Goal: Ask a question

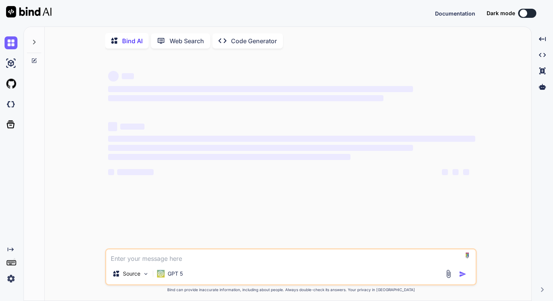
type textarea "x"
click at [35, 60] on icon at bounding box center [34, 61] width 6 height 6
click at [171, 271] on div "GPT 5" at bounding box center [170, 273] width 32 height 15
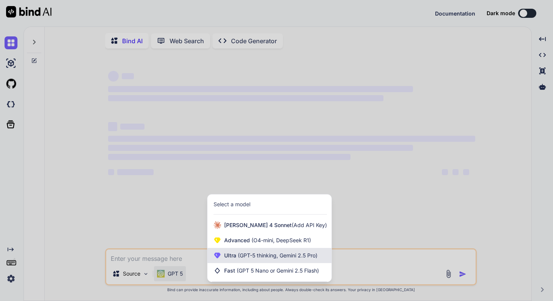
click at [251, 255] on span "(GPT-5 thinking, Gemini 2.5 Pro)" at bounding box center [276, 255] width 81 height 6
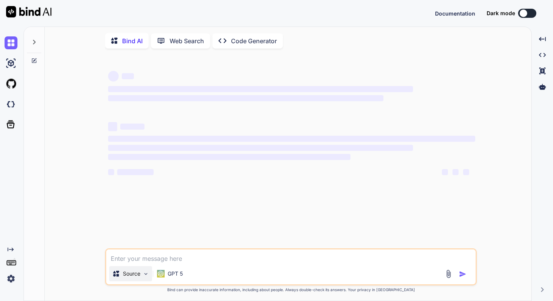
click at [142, 272] on div "Source" at bounding box center [130, 273] width 43 height 15
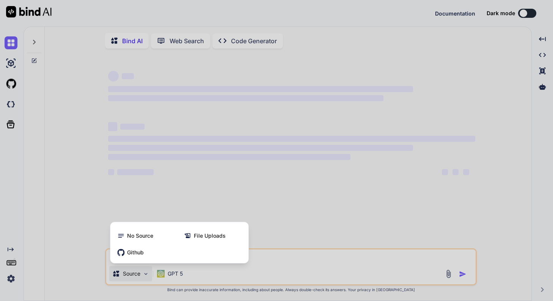
click at [48, 215] on div at bounding box center [276, 150] width 553 height 301
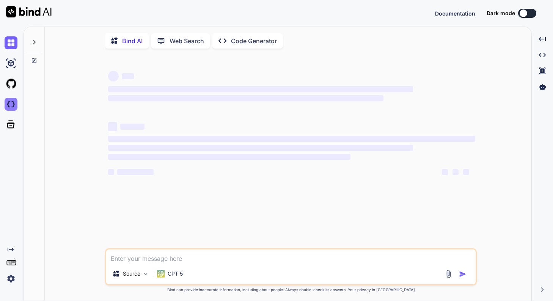
click at [10, 110] on img at bounding box center [11, 104] width 13 height 13
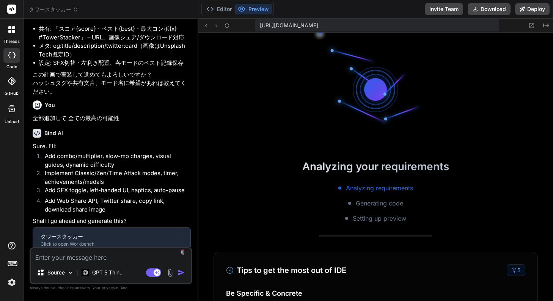
scroll to position [216, 0]
type textarea "x"
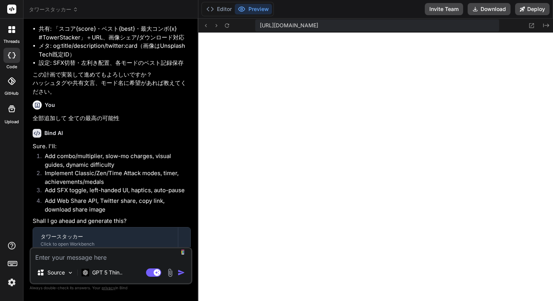
scroll to position [274, 0]
